Goal: Navigation & Orientation: Find specific page/section

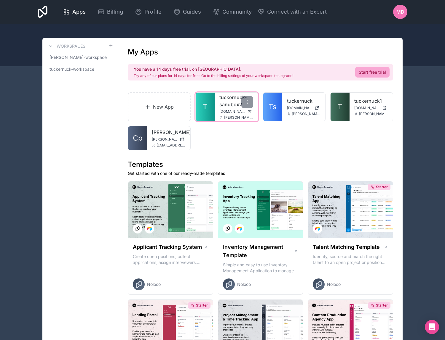
click at [210, 108] on link "T" at bounding box center [205, 107] width 19 height 28
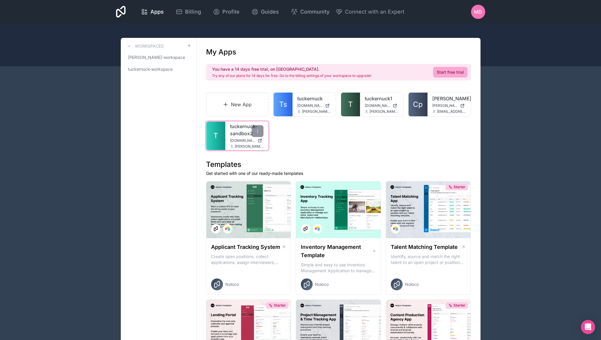
click at [228, 131] on div "tuckernuck-sandbox2 tuckernuck-sandbox2.noloco.co michelle@flowconsulting.llc" at bounding box center [246, 136] width 43 height 28
click at [222, 134] on link "T" at bounding box center [216, 136] width 19 height 28
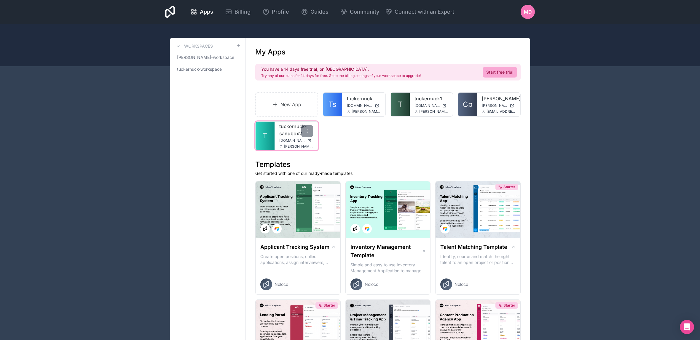
click at [286, 134] on link "tuckernuck-sandbox2" at bounding box center [296, 130] width 34 height 14
